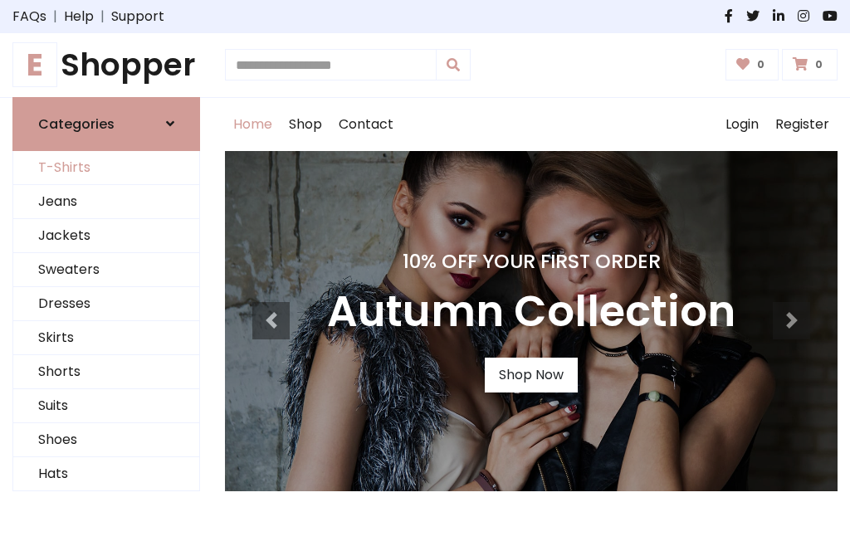
click at [106, 168] on link "T-Shirts" at bounding box center [106, 168] width 186 height 34
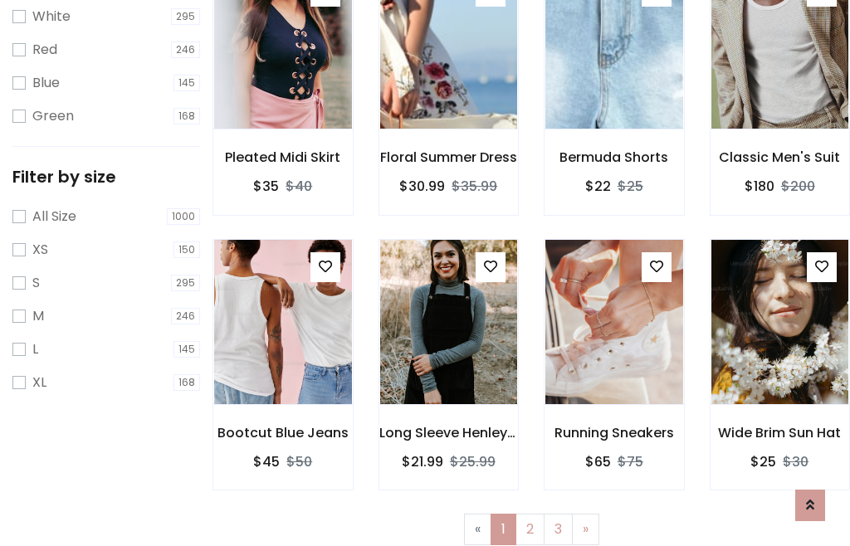
scroll to position [30, 0]
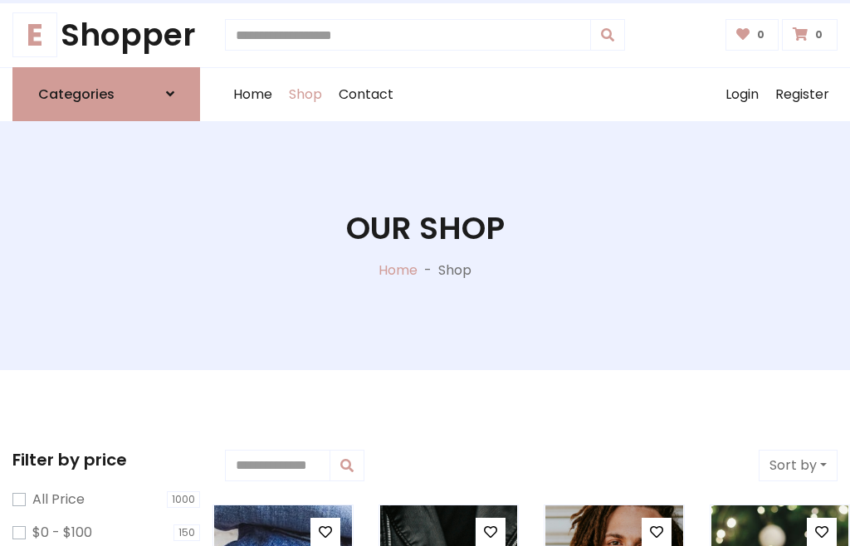
click at [425, 245] on h1 "Our Shop" at bounding box center [425, 228] width 159 height 37
click at [531, 94] on div "Home Shop Contact Log out Login Register" at bounding box center [531, 94] width 613 height 53
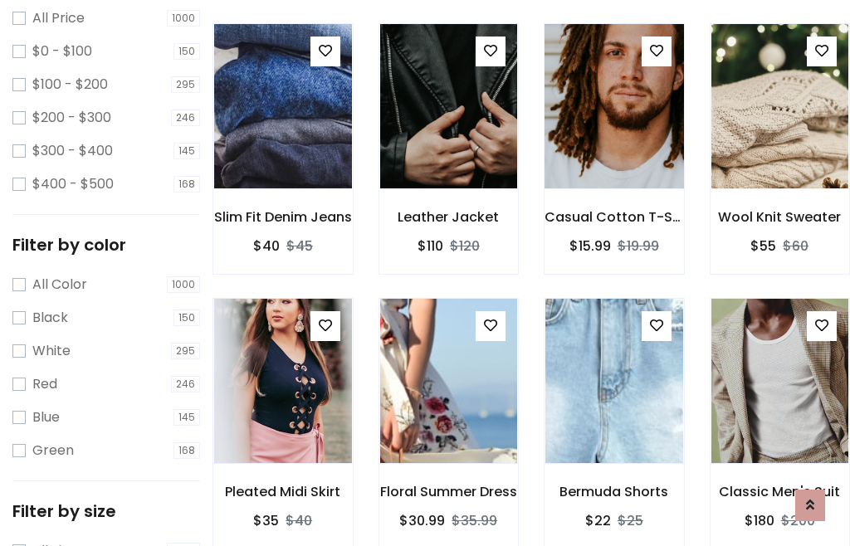
click at [614, 136] on img at bounding box center [613, 106] width 165 height 399
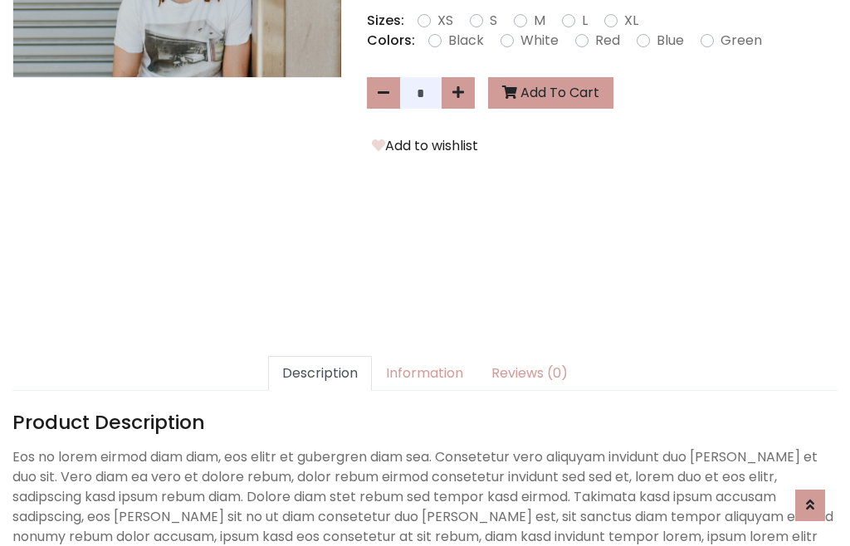
scroll to position [406, 0]
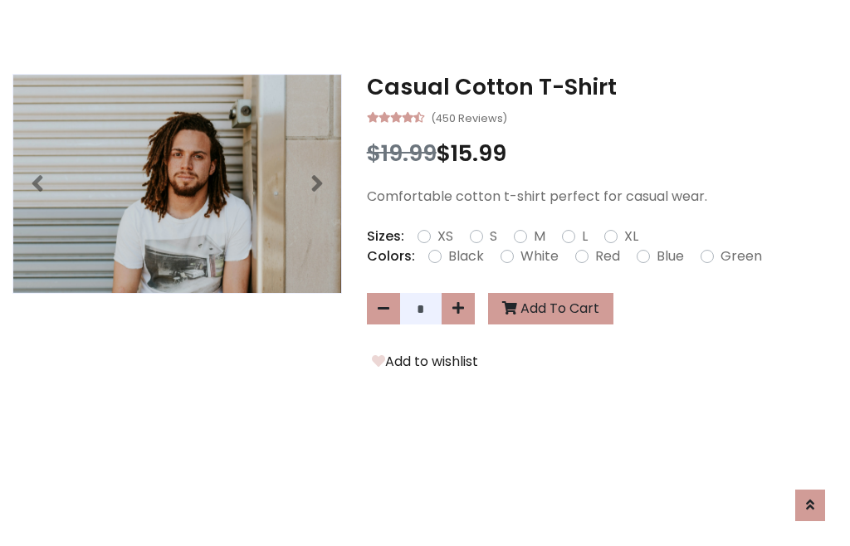
click at [602, 86] on h3 "Casual Cotton T-Shirt" at bounding box center [602, 87] width 471 height 27
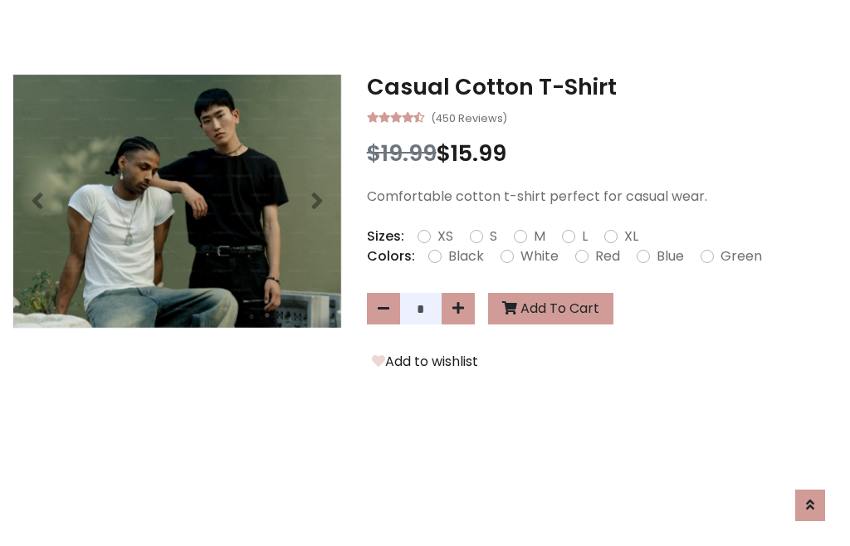
click at [602, 86] on h3 "Casual Cotton T-Shirt" at bounding box center [602, 87] width 471 height 27
